Goal: Task Accomplishment & Management: Manage account settings

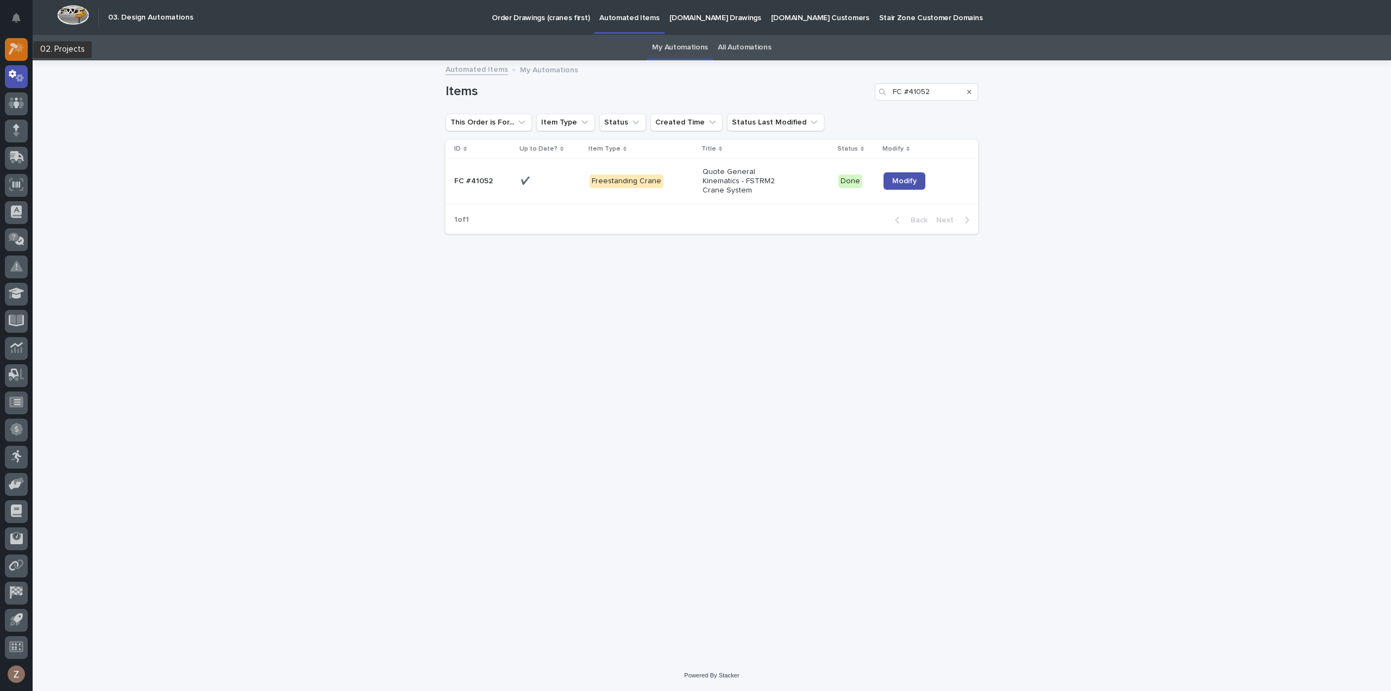
click at [23, 49] on icon at bounding box center [17, 48] width 16 height 12
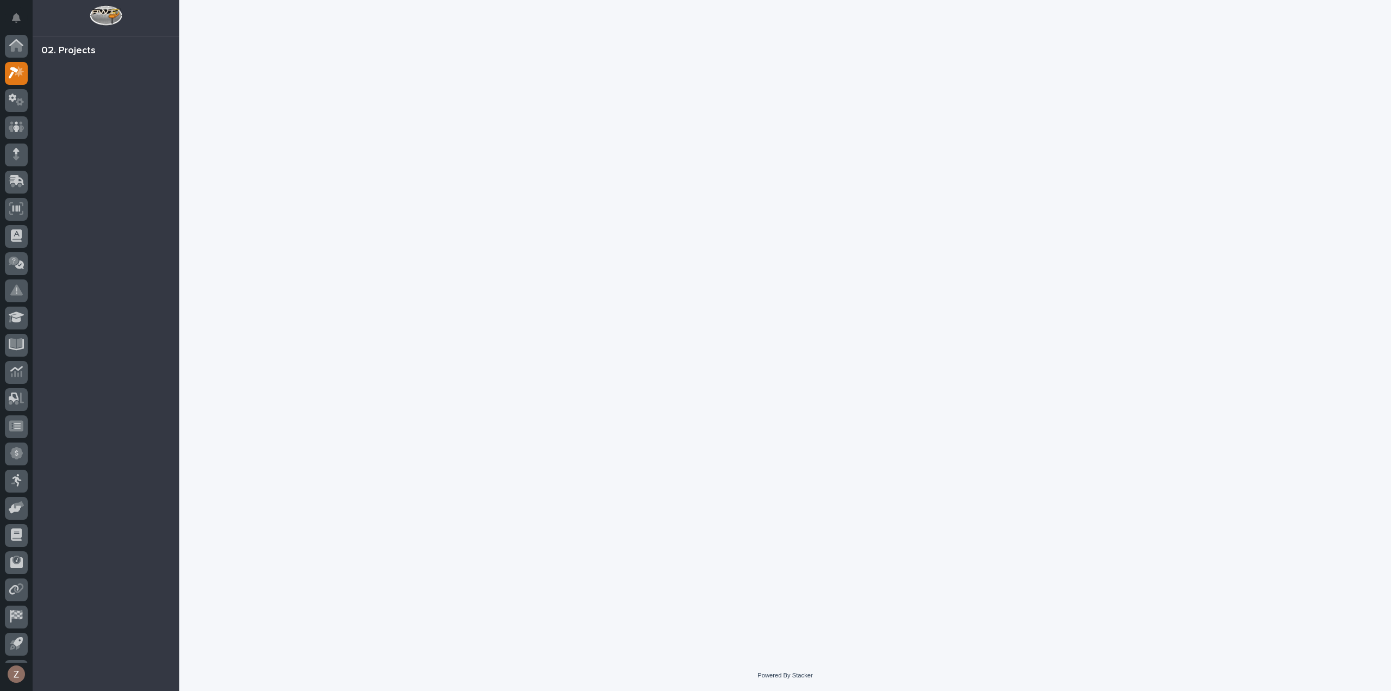
scroll to position [24, 0]
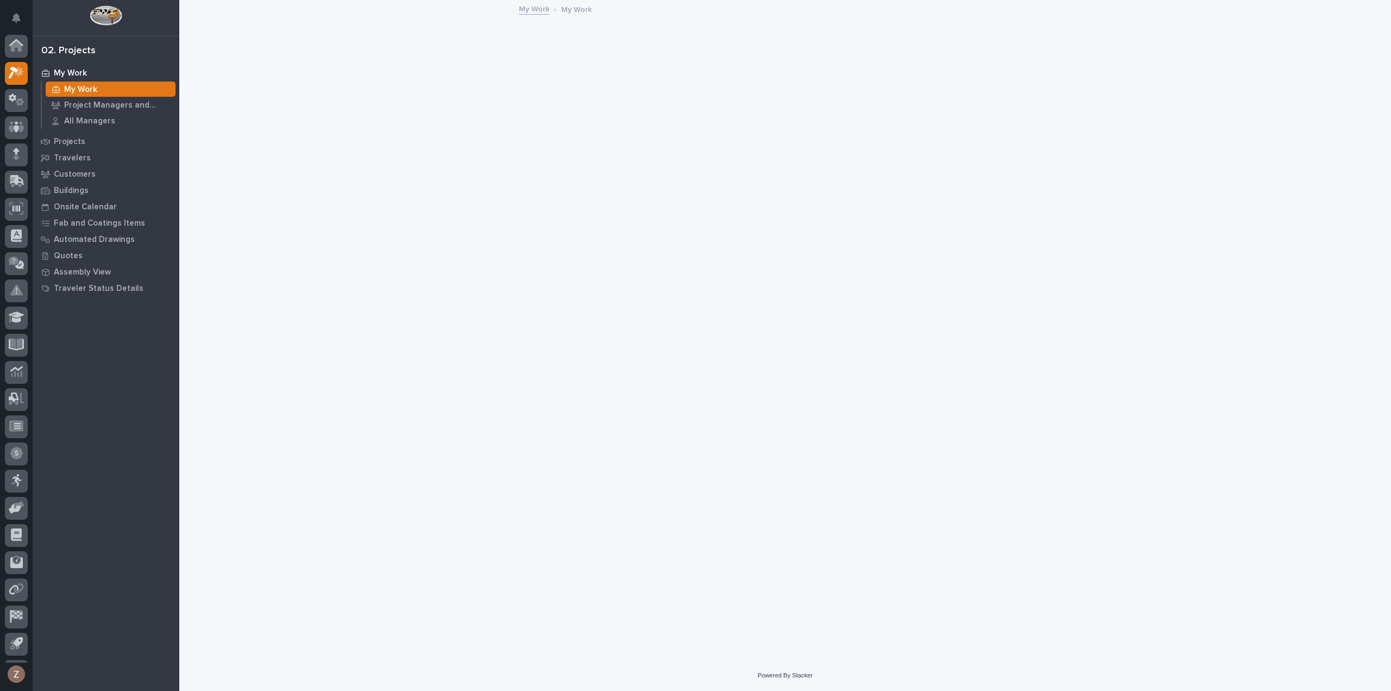
scroll to position [24, 0]
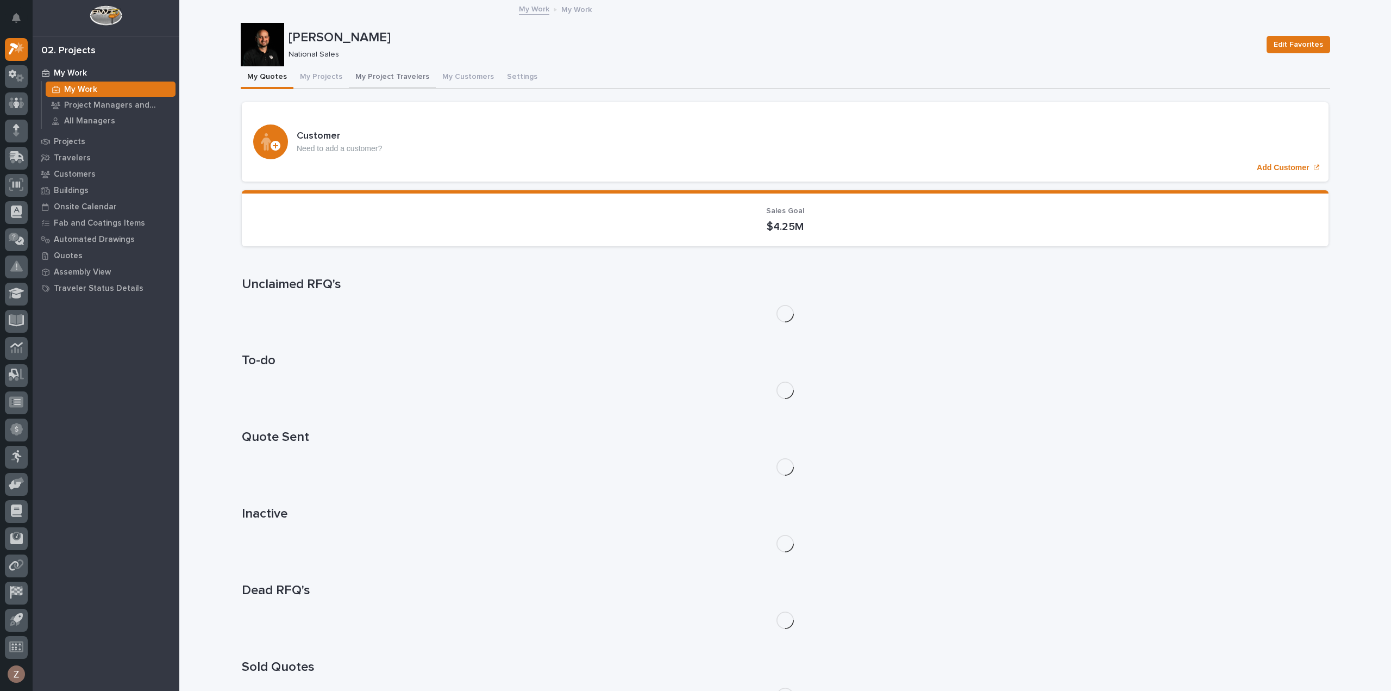
click at [308, 78] on button "My Projects" at bounding box center [320, 77] width 55 height 23
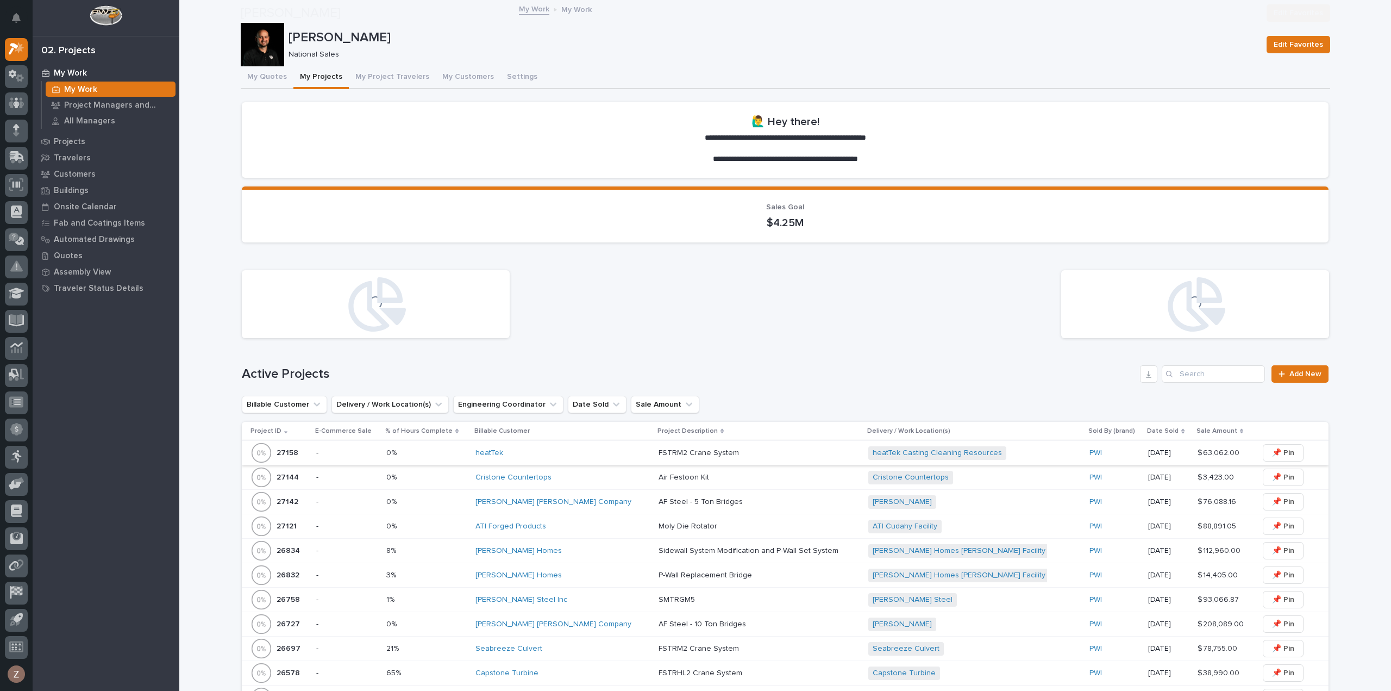
scroll to position [380, 0]
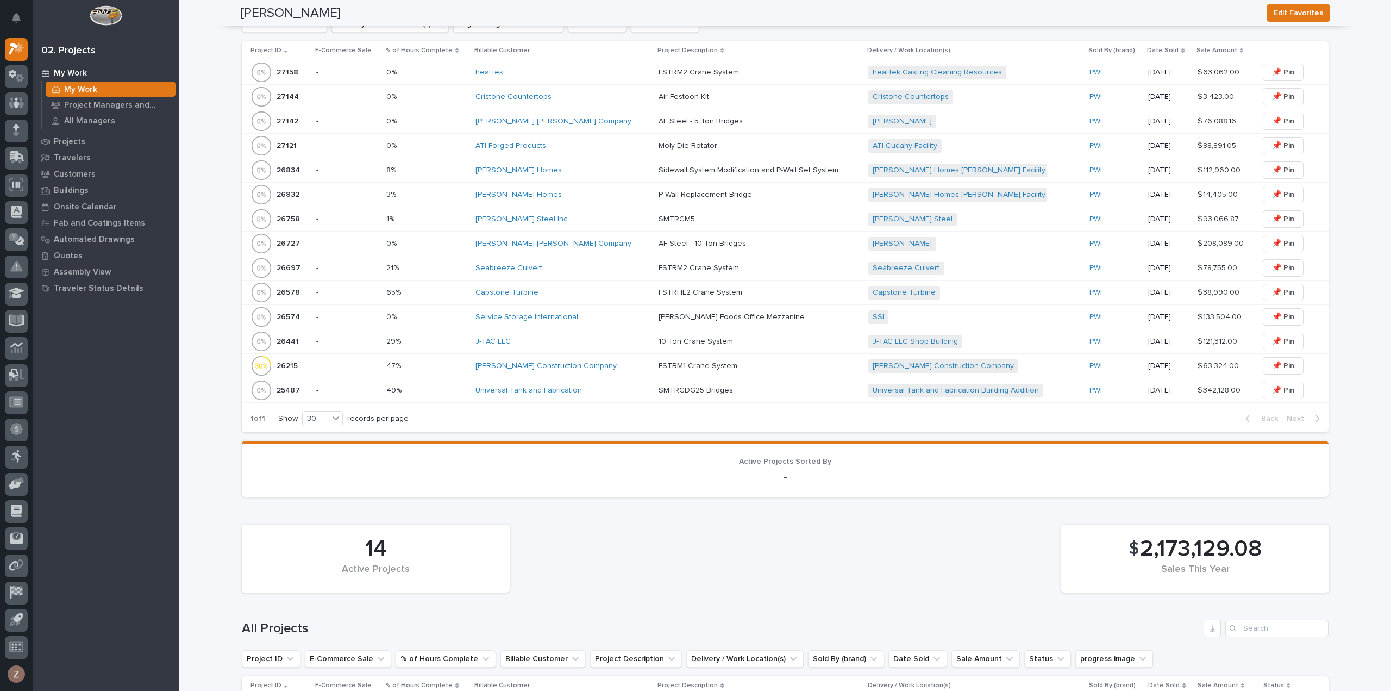
click at [709, 146] on p at bounding box center [754, 145] width 190 height 9
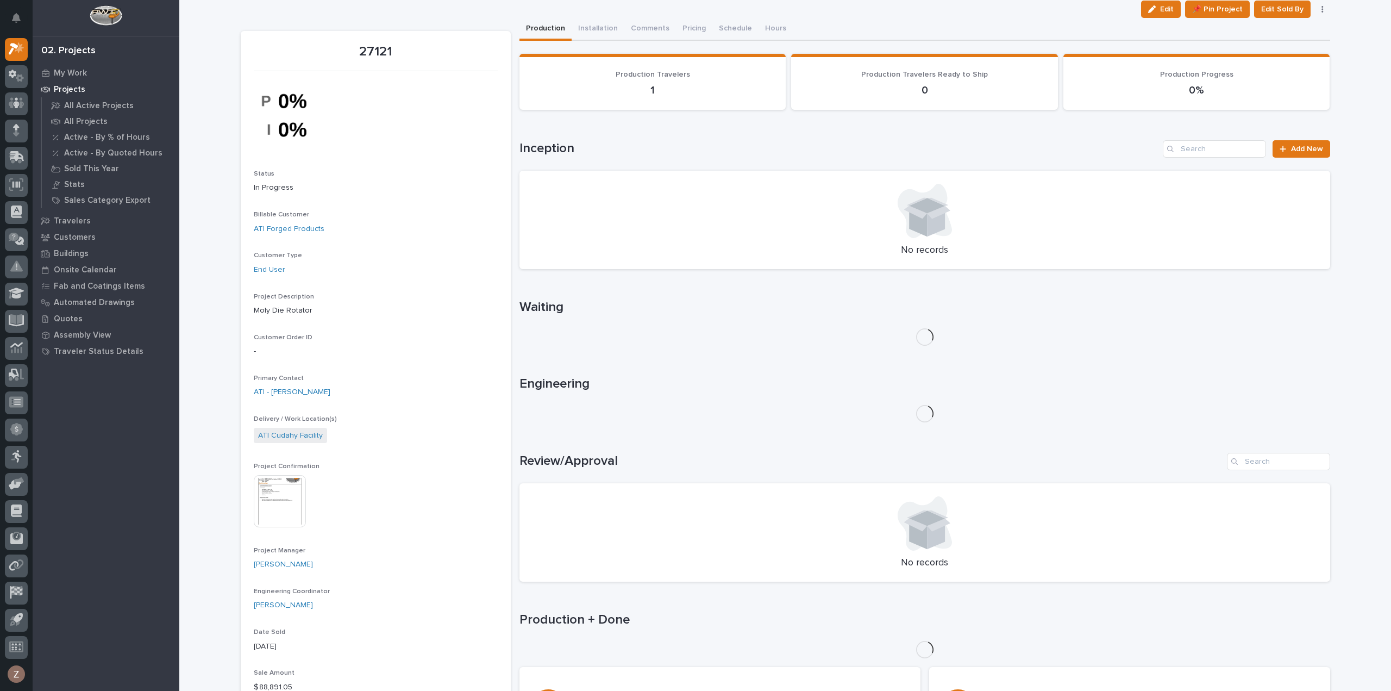
scroll to position [272, 0]
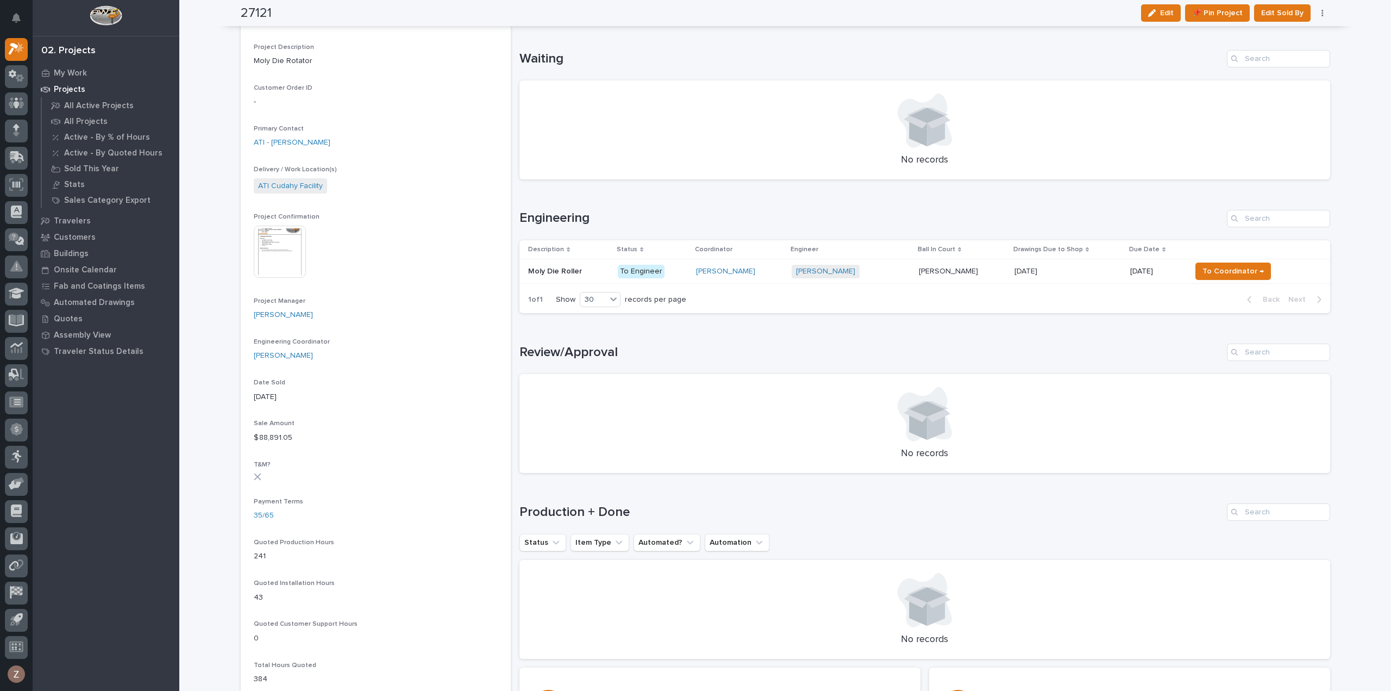
click at [1057, 268] on p at bounding box center [1067, 271] width 107 height 9
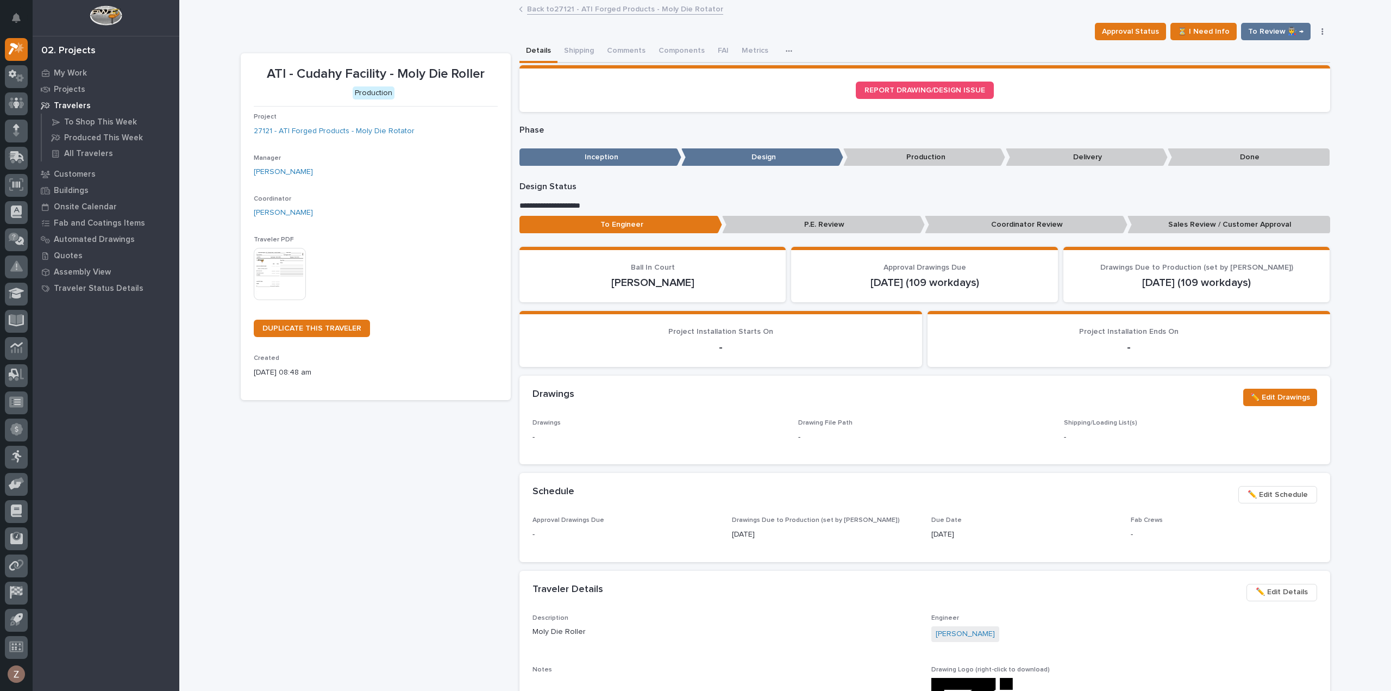
click at [576, 8] on link "Back to 27121 - ATI Forged Products - Moly Die Rotator" at bounding box center [625, 8] width 196 height 12
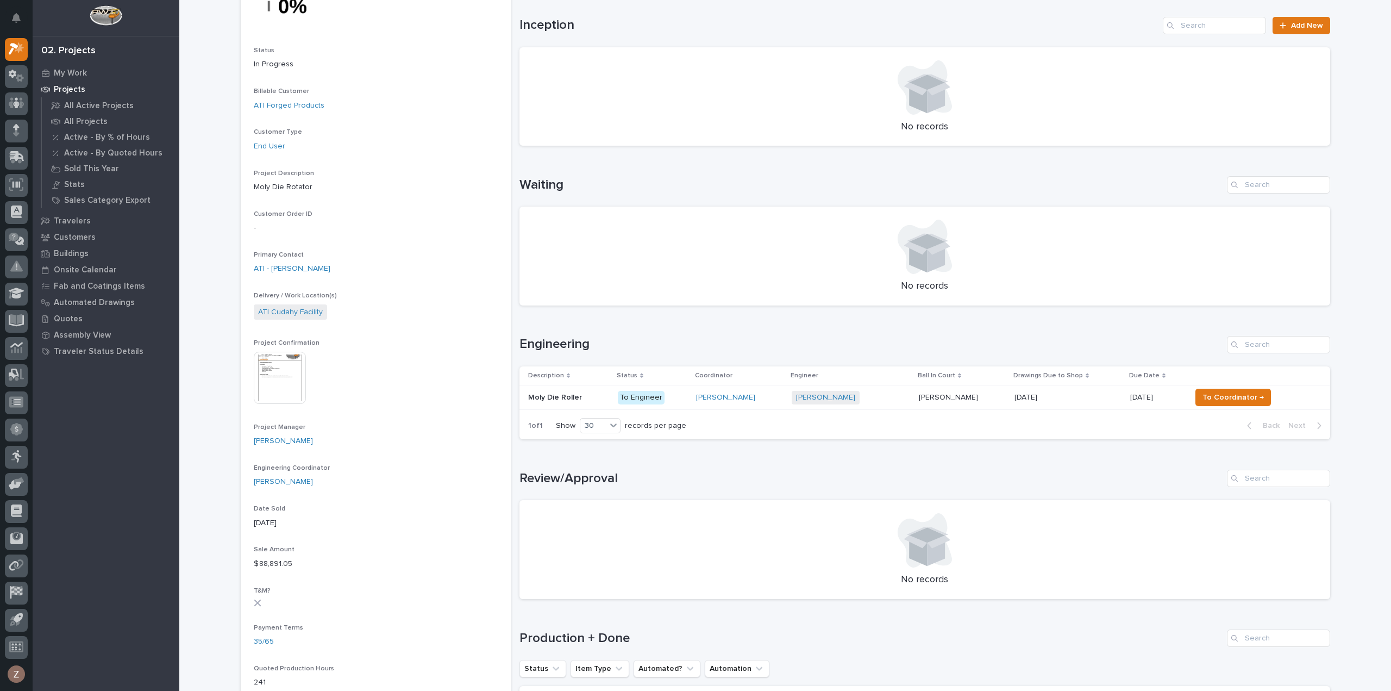
scroll to position [163, 0]
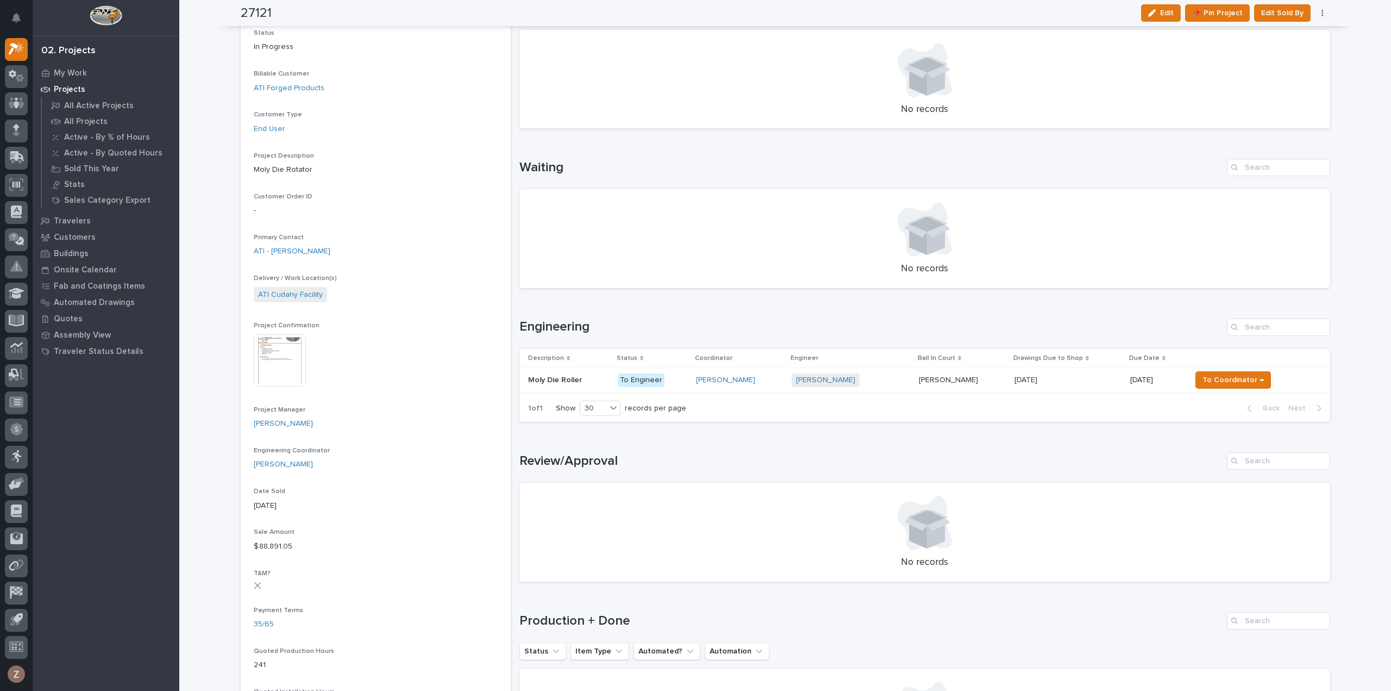
click at [1076, 380] on p at bounding box center [1067, 379] width 107 height 9
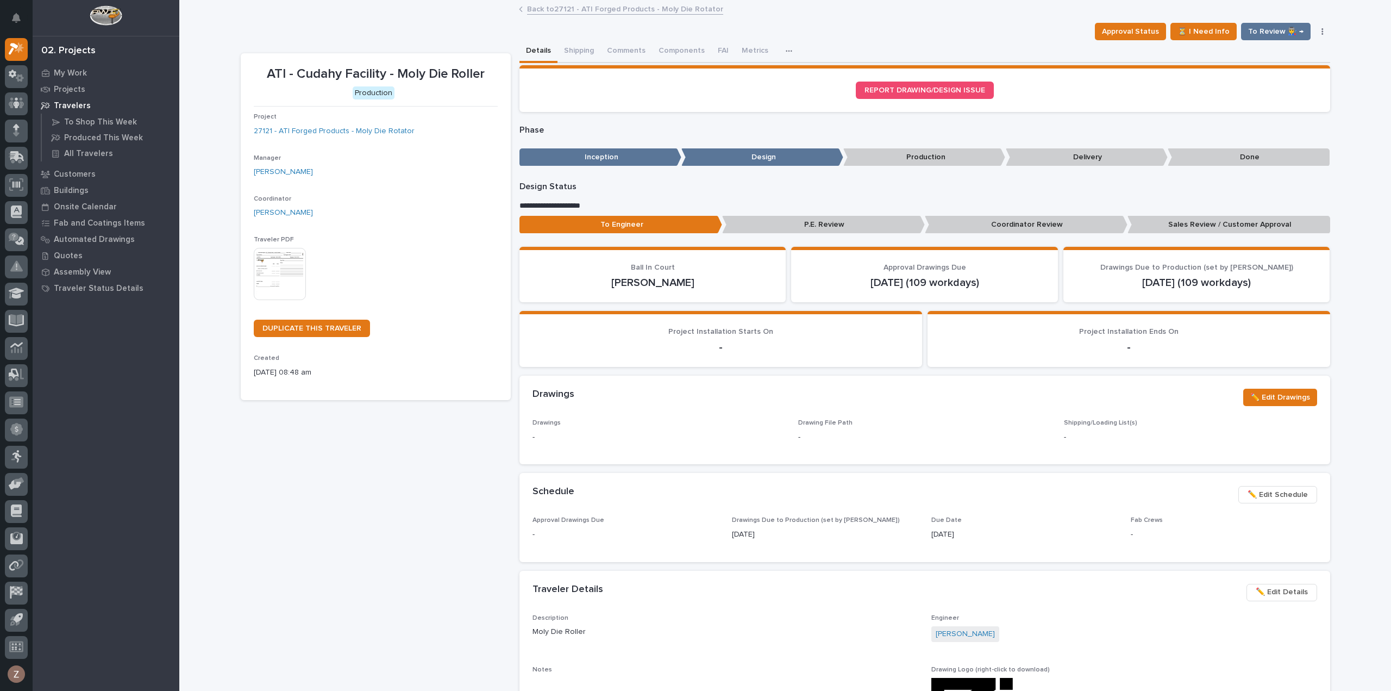
click at [608, 12] on link "Back to 27121 - ATI Forged Products - Moly Die Rotator" at bounding box center [625, 8] width 196 height 12
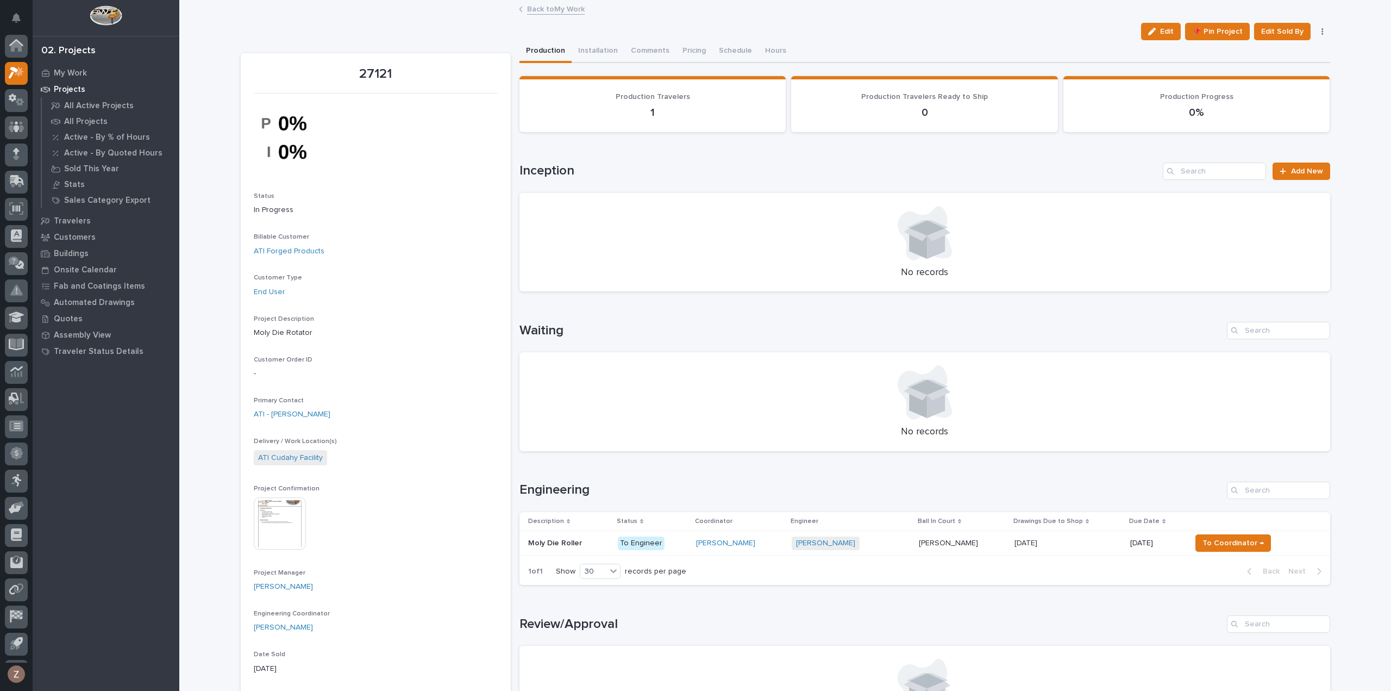
scroll to position [24, 0]
click at [1073, 534] on div "[DATE] [DATE]" at bounding box center [1067, 543] width 107 height 18
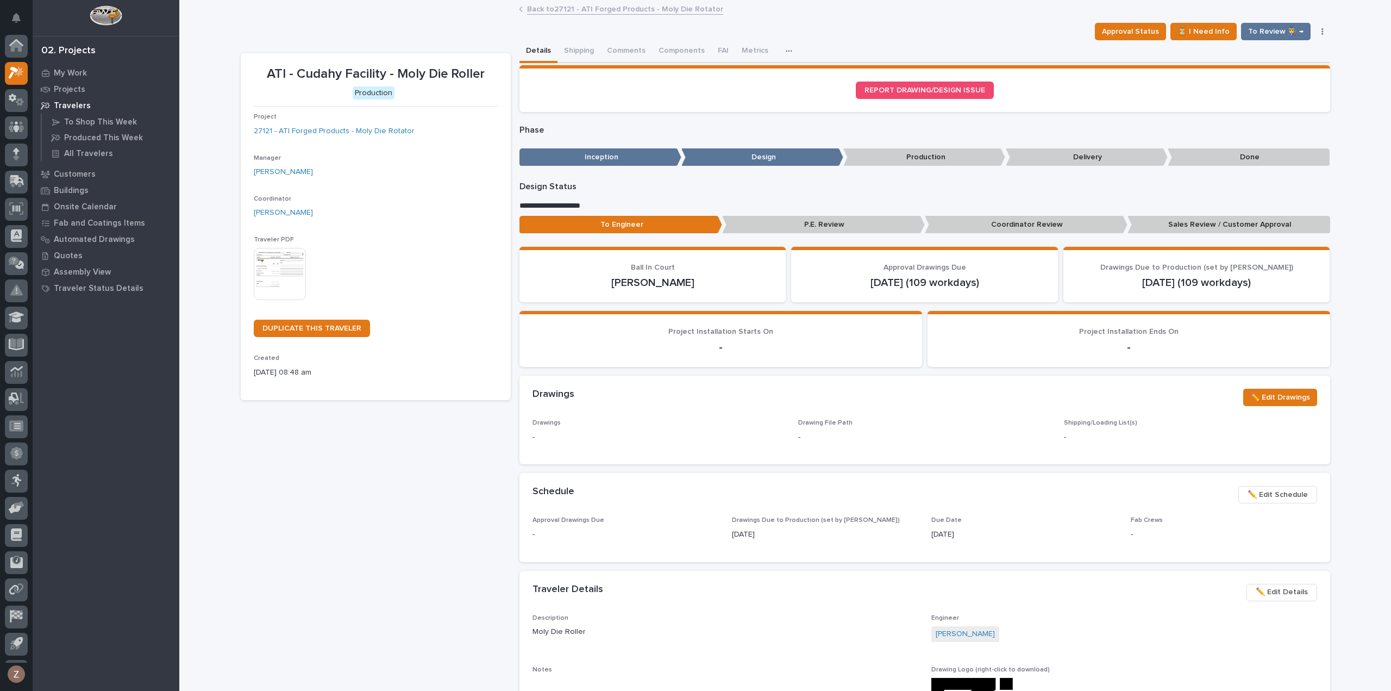
scroll to position [24, 0]
click at [1281, 491] on span "✏️ Edit Schedule" at bounding box center [1278, 494] width 60 height 13
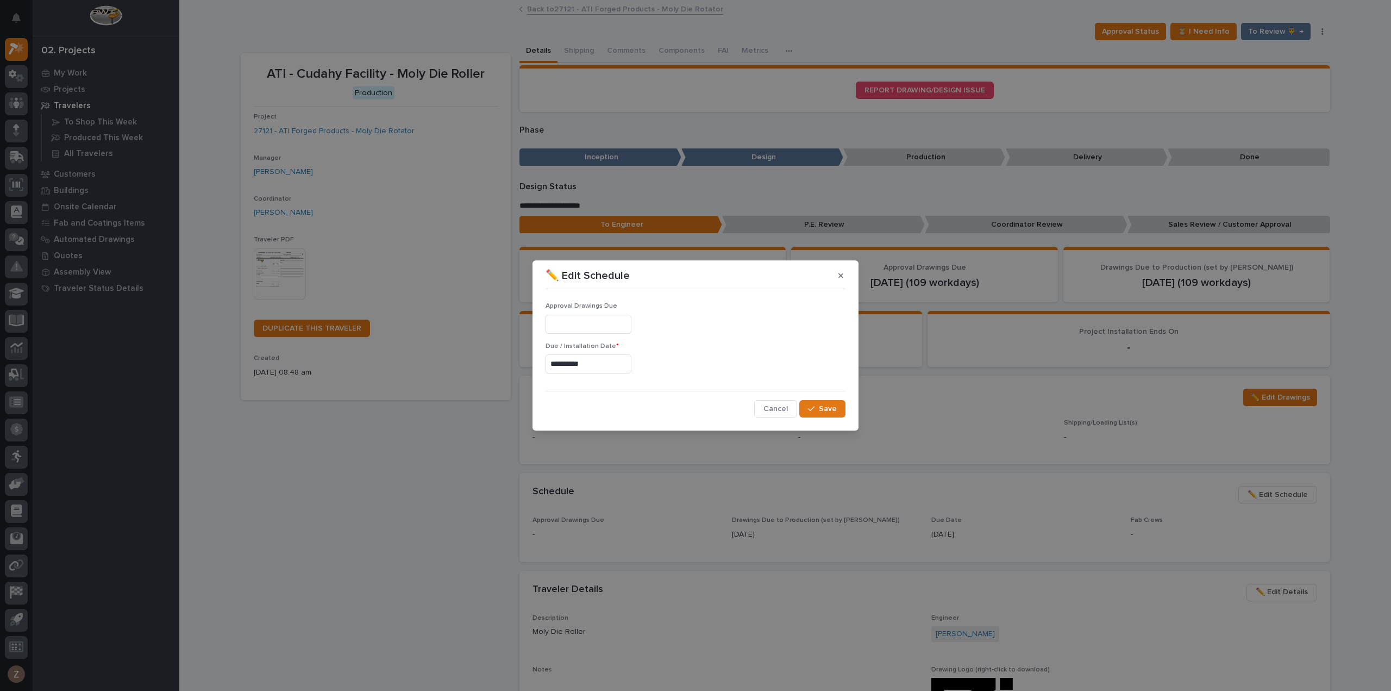
click at [566, 363] on input "**********" at bounding box center [589, 363] width 86 height 19
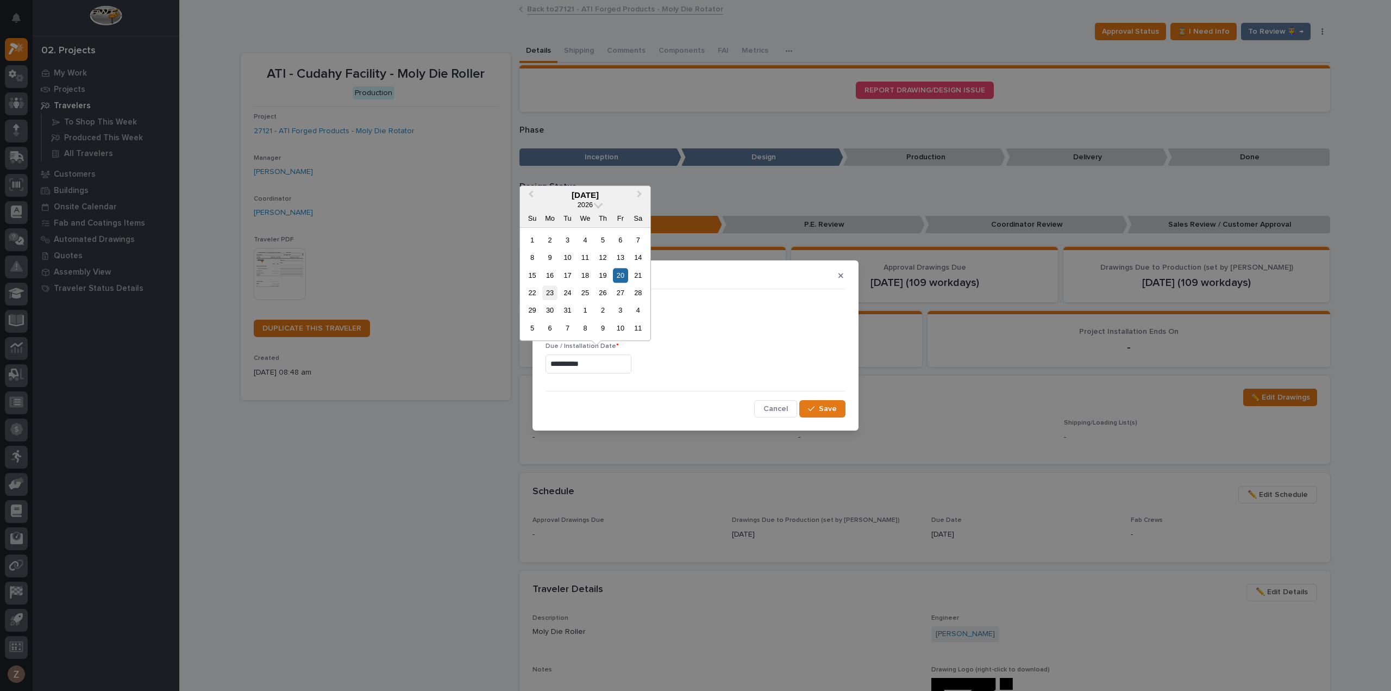
click at [553, 291] on div "23" at bounding box center [549, 292] width 15 height 15
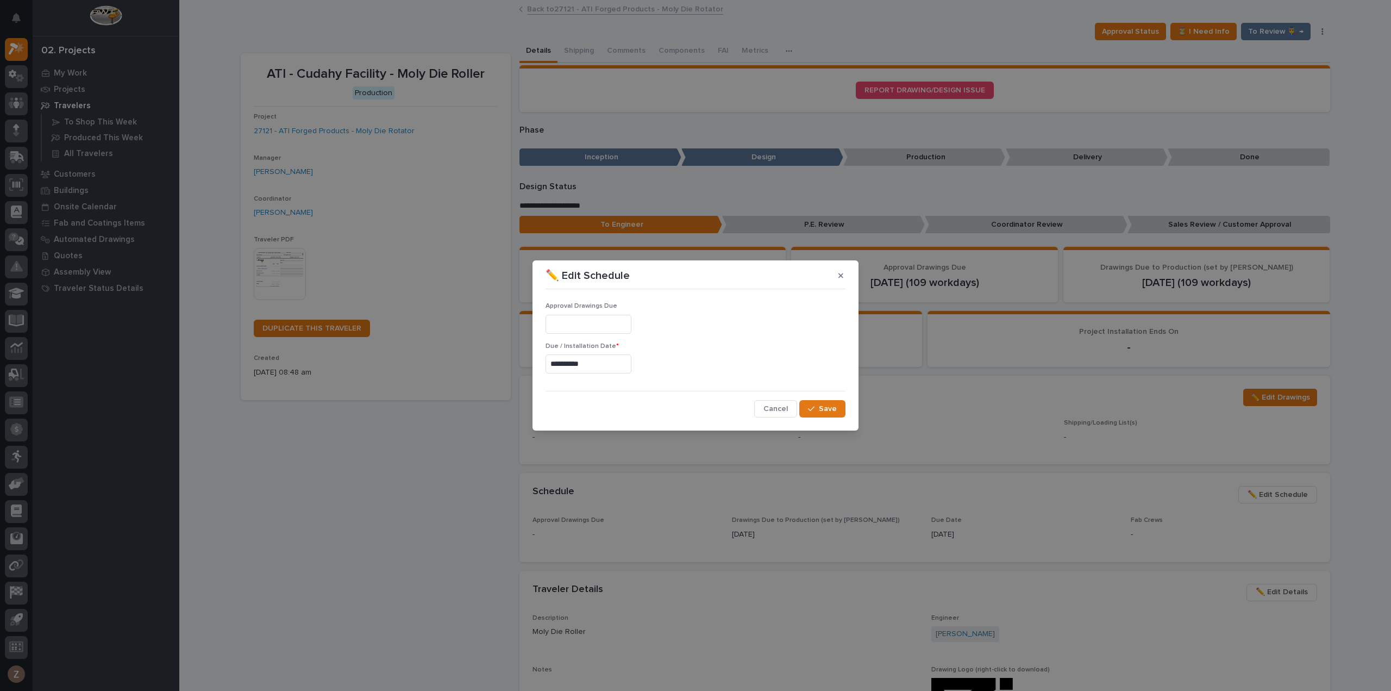
type input "**********"
click at [830, 405] on span "Save" at bounding box center [828, 409] width 18 height 10
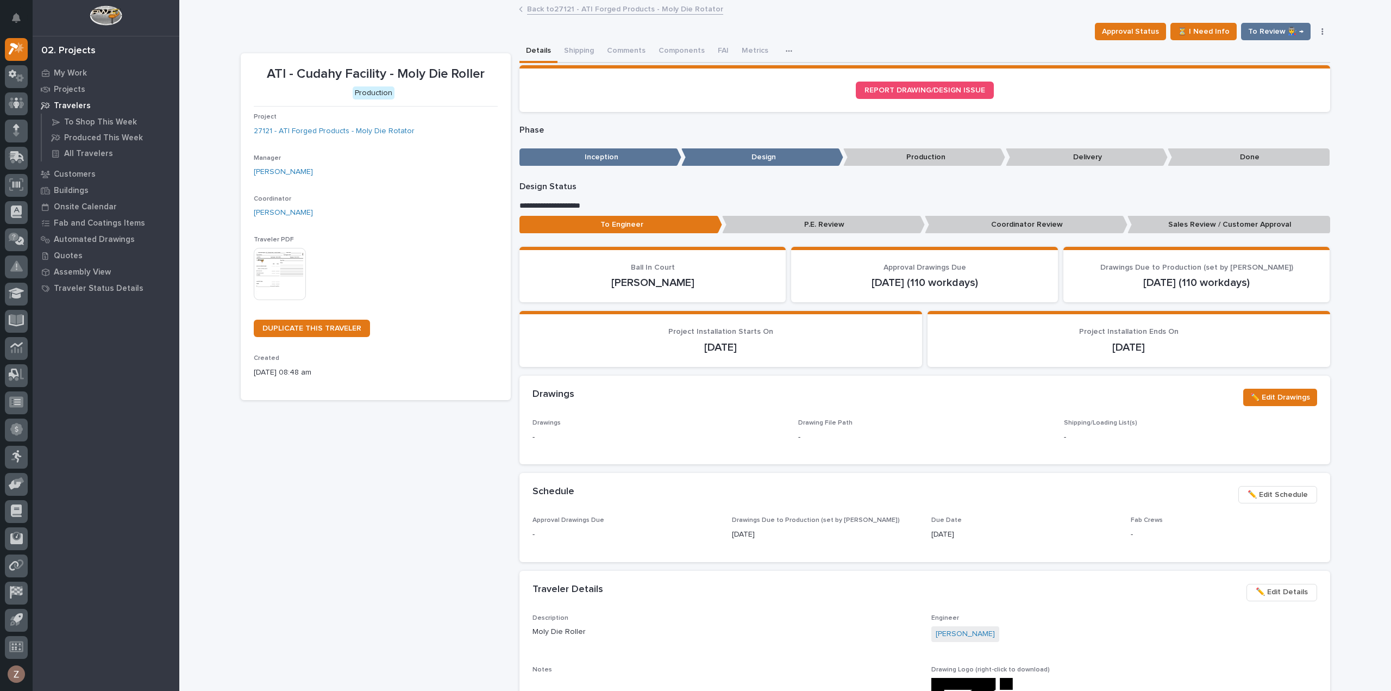
click at [643, 12] on link "Back to 27121 - ATI Forged Products - Moly Die Rotator" at bounding box center [625, 8] width 196 height 12
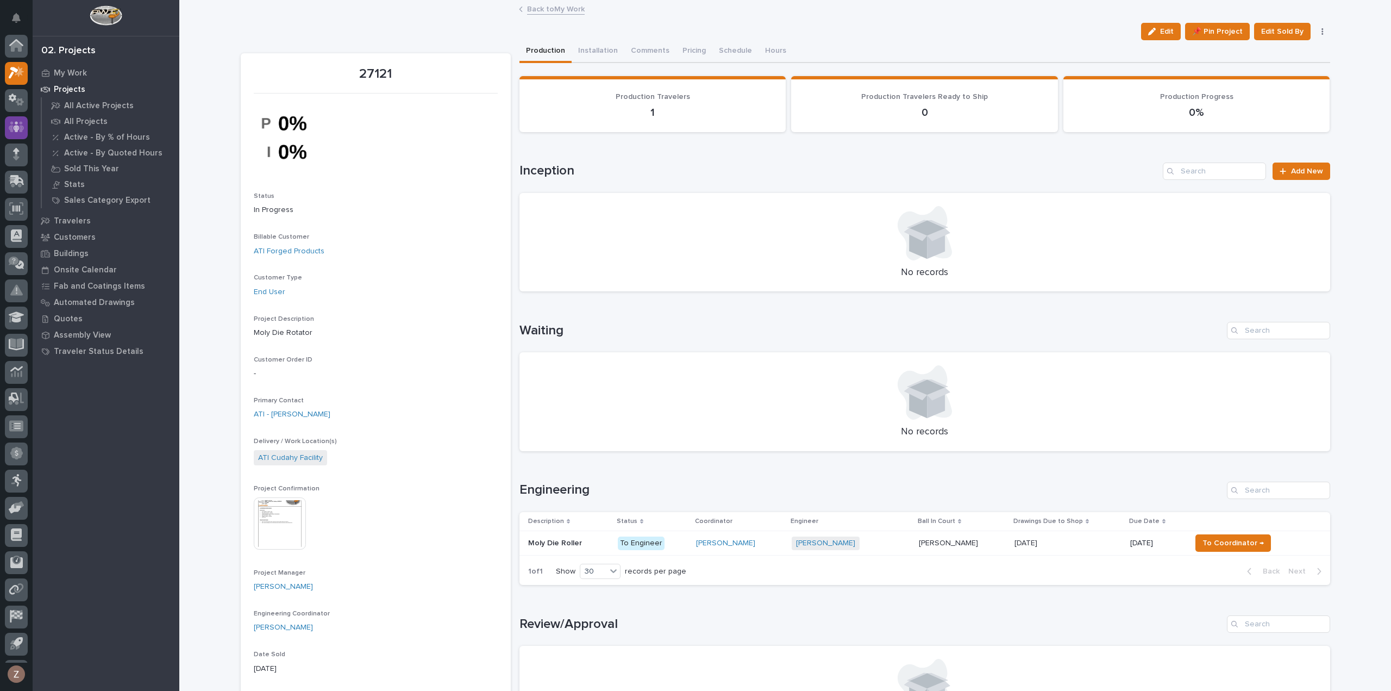
scroll to position [24, 0]
